Goal: Task Accomplishment & Management: Manage account settings

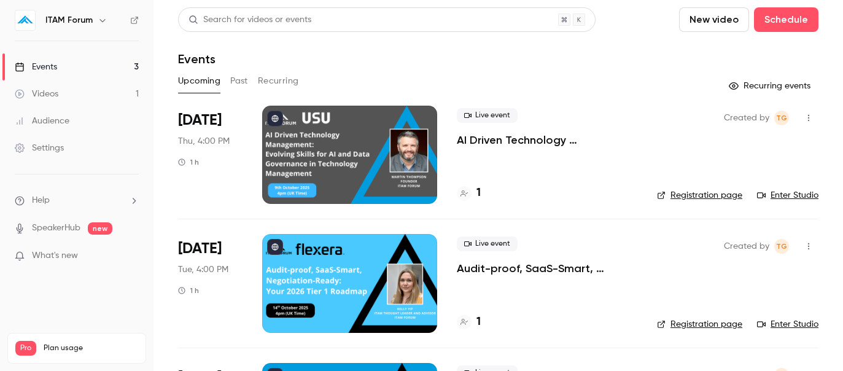
click at [55, 27] on div "ITAM Forum" at bounding box center [77, 20] width 124 height 21
click at [55, 20] on h6 "ITAM Forum" at bounding box center [68, 20] width 47 height 12
click at [68, 20] on h6 "ITAM Forum" at bounding box center [68, 20] width 47 height 12
click at [98, 24] on icon "button" at bounding box center [103, 20] width 10 height 10
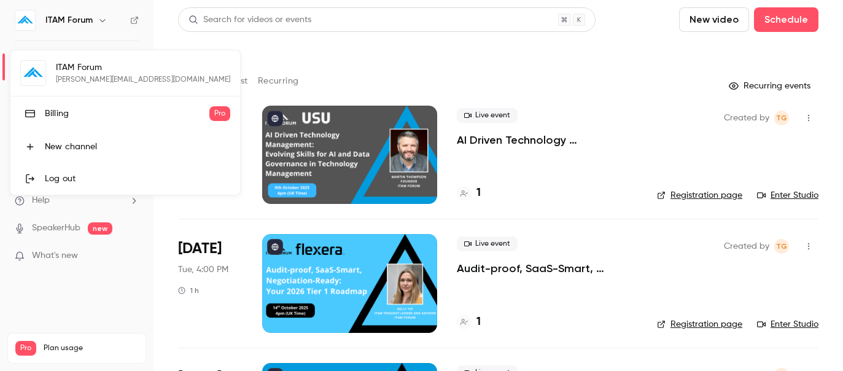
click at [54, 74] on div "ITAM Forum [EMAIL_ADDRESS][DOMAIN_NAME] Billing Pro New channel Log out" at bounding box center [125, 122] width 230 height 144
click at [57, 176] on div "Log out" at bounding box center [137, 179] width 185 height 12
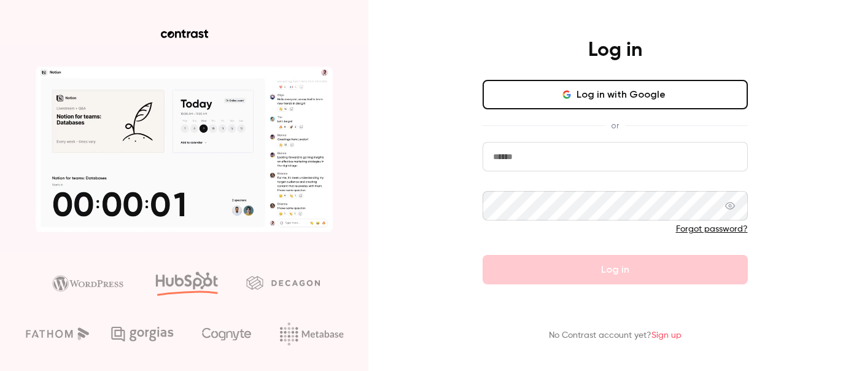
click at [567, 167] on input "email" at bounding box center [615, 156] width 265 height 29
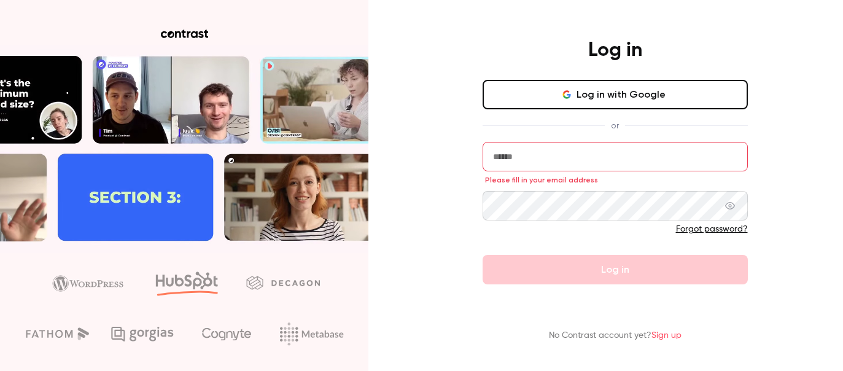
click at [529, 151] on input "email" at bounding box center [615, 156] width 265 height 29
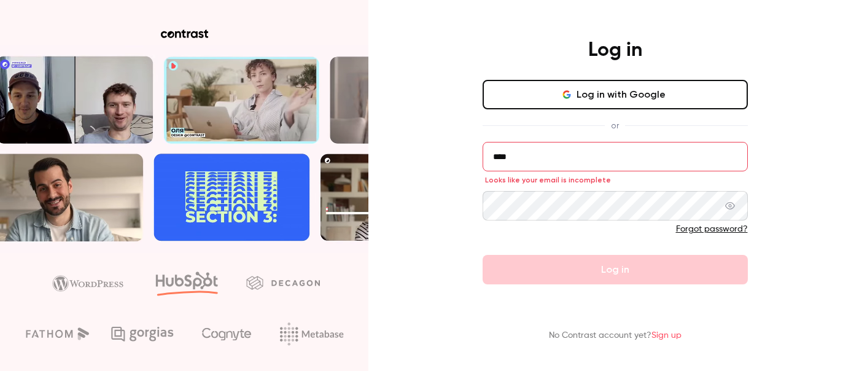
type input "****"
